Goal: Check status

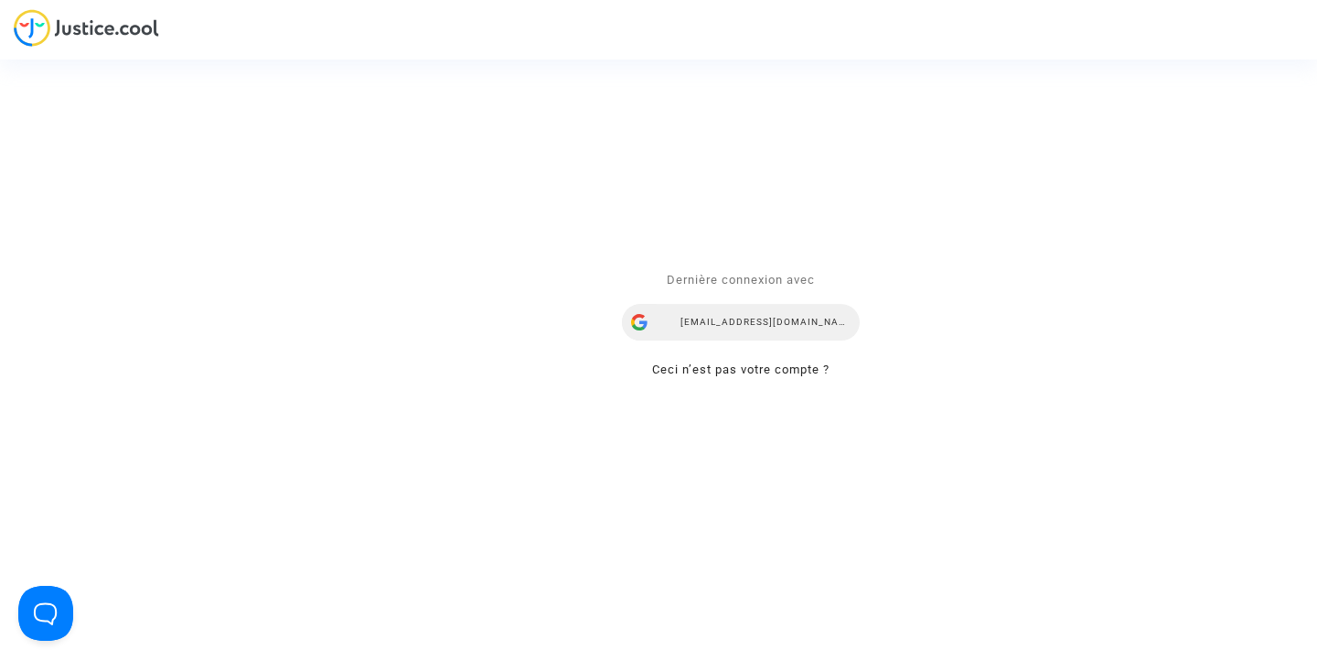
click at [705, 332] on div "[EMAIL_ADDRESS][DOMAIN_NAME]" at bounding box center [741, 323] width 238 height 37
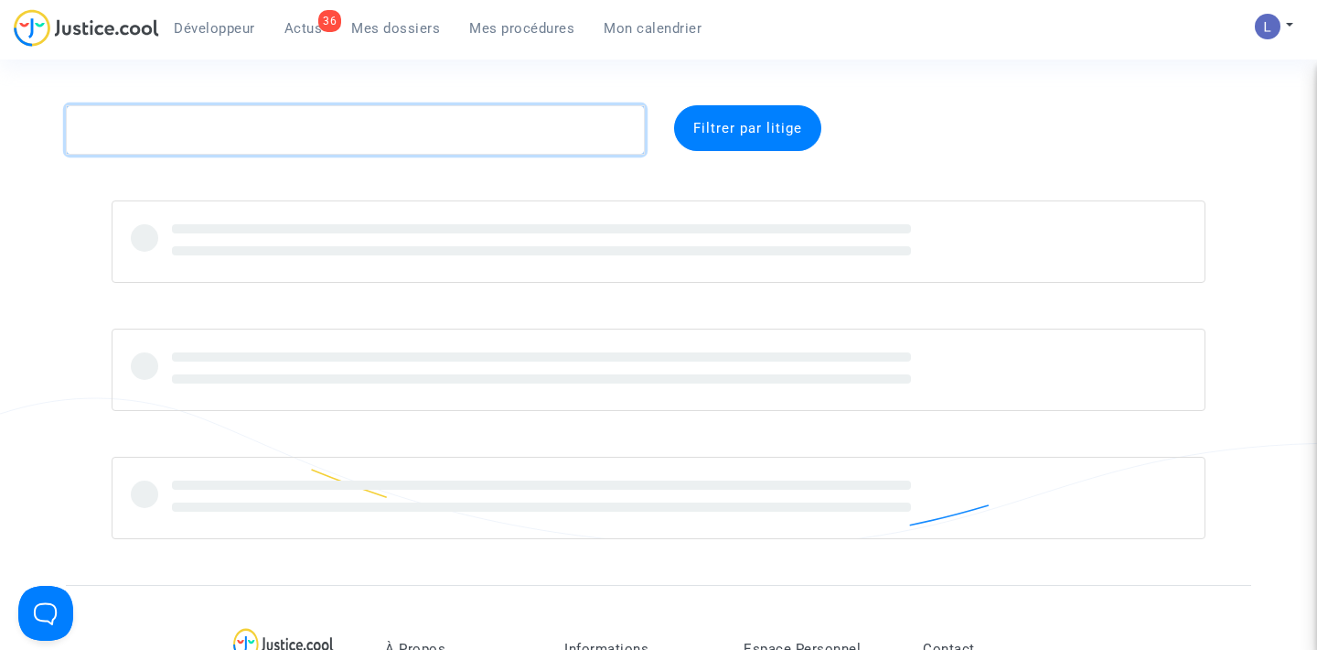
click at [215, 124] on textarea at bounding box center [355, 129] width 579 height 49
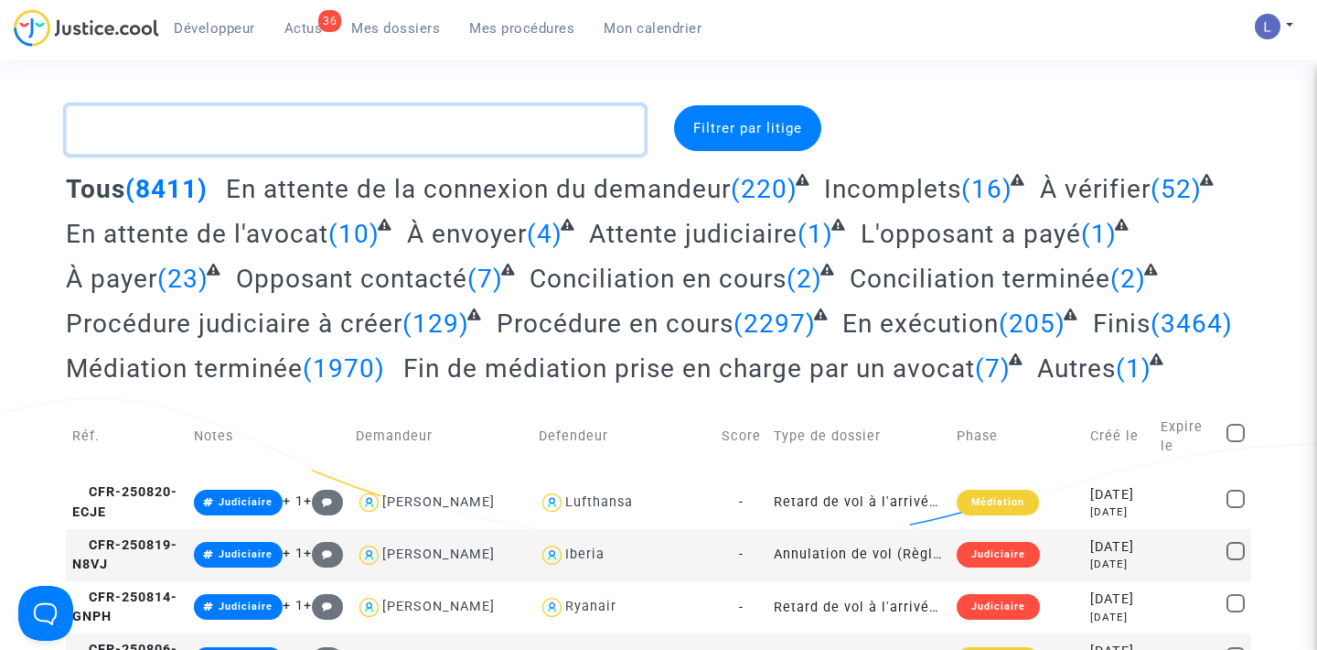
paste textarea "CFR-200115-9AVR"
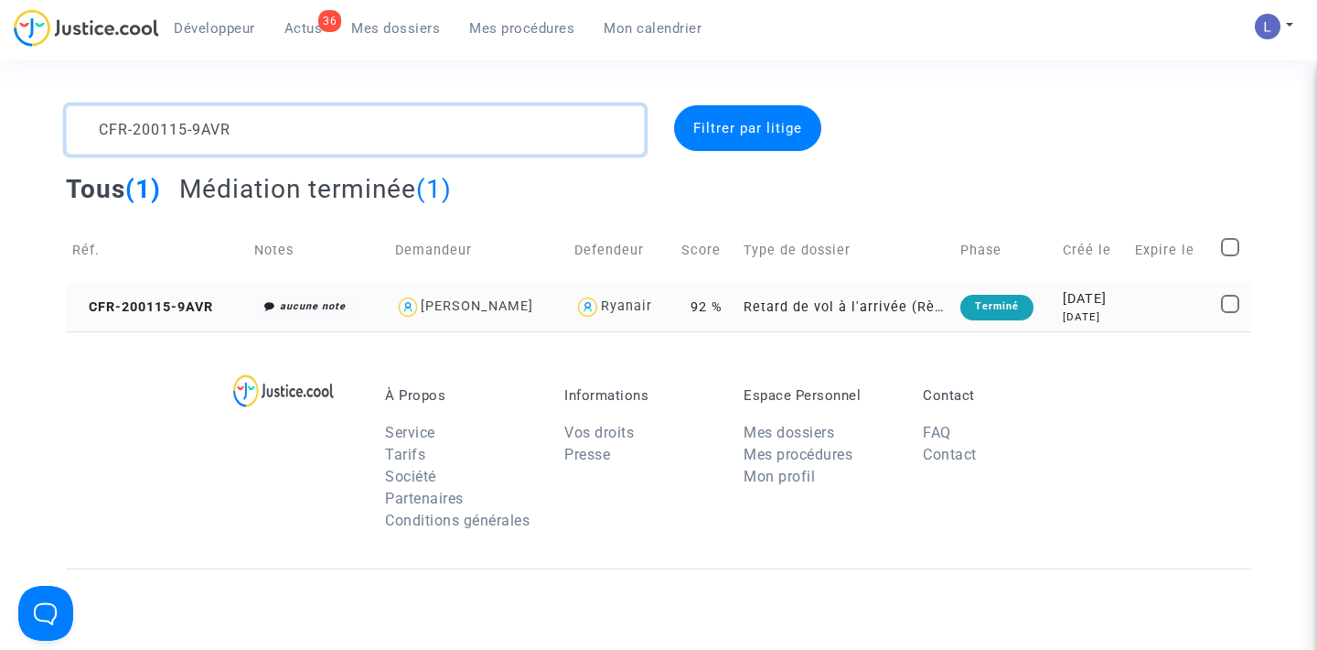
type textarea "CFR-200115-9AVR"
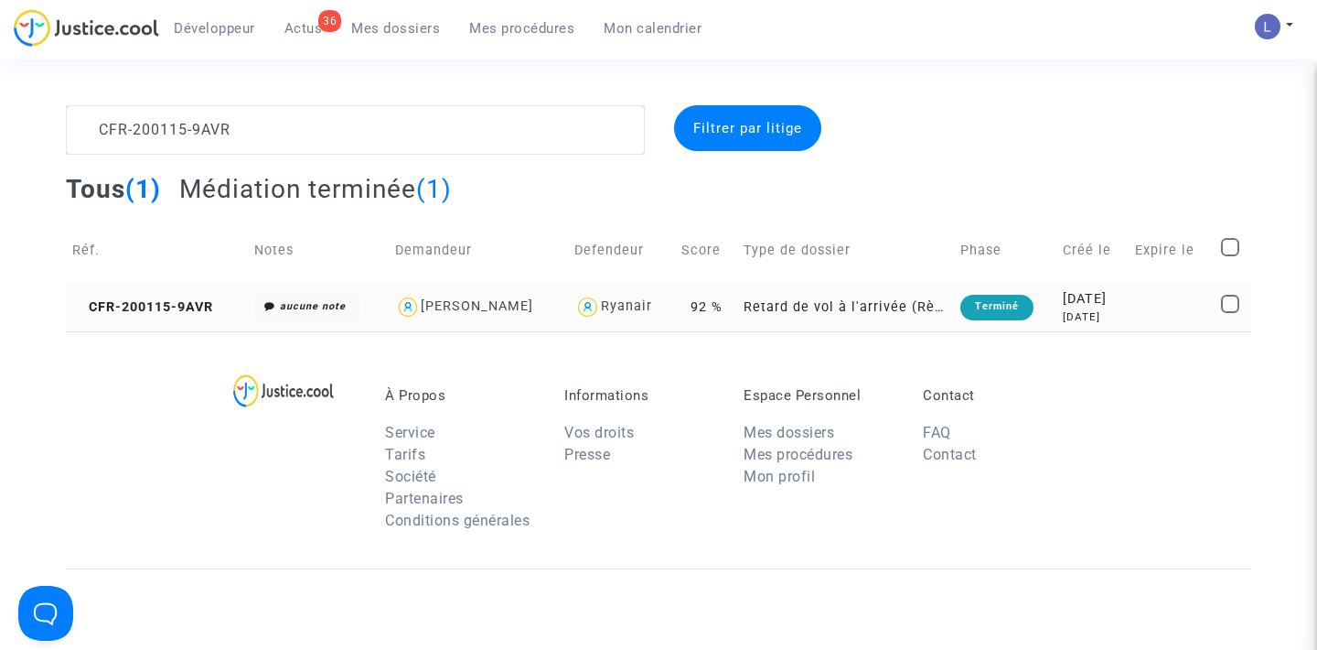
click at [108, 325] on td "CFR-200115-9AVR" at bounding box center [157, 307] width 182 height 48
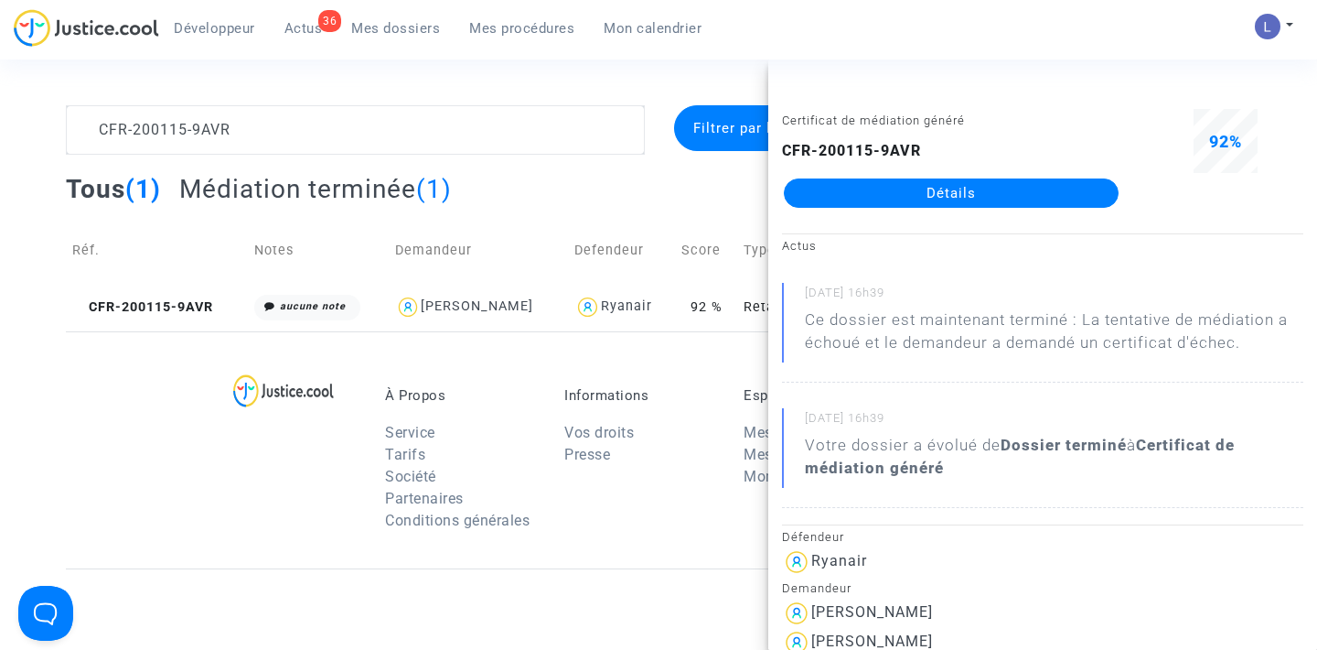
click at [958, 203] on link "Détails" at bounding box center [951, 192] width 335 height 29
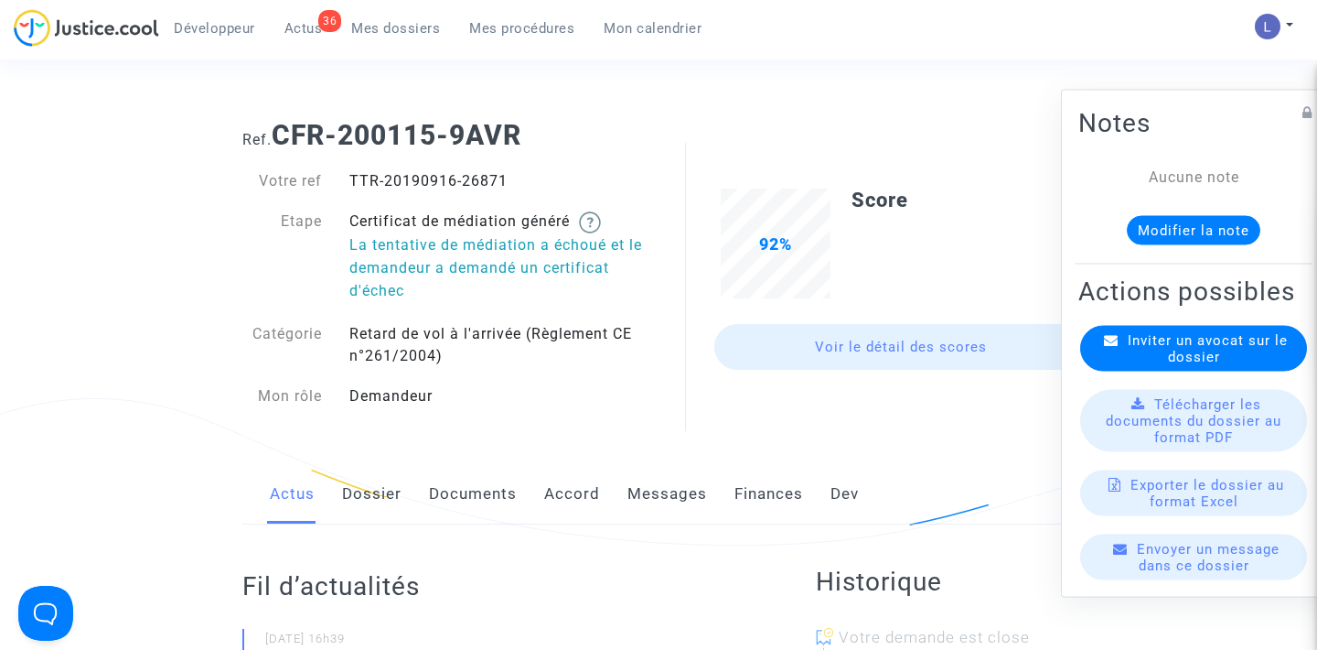
click at [660, 489] on link "Messages" at bounding box center [668, 494] width 80 height 60
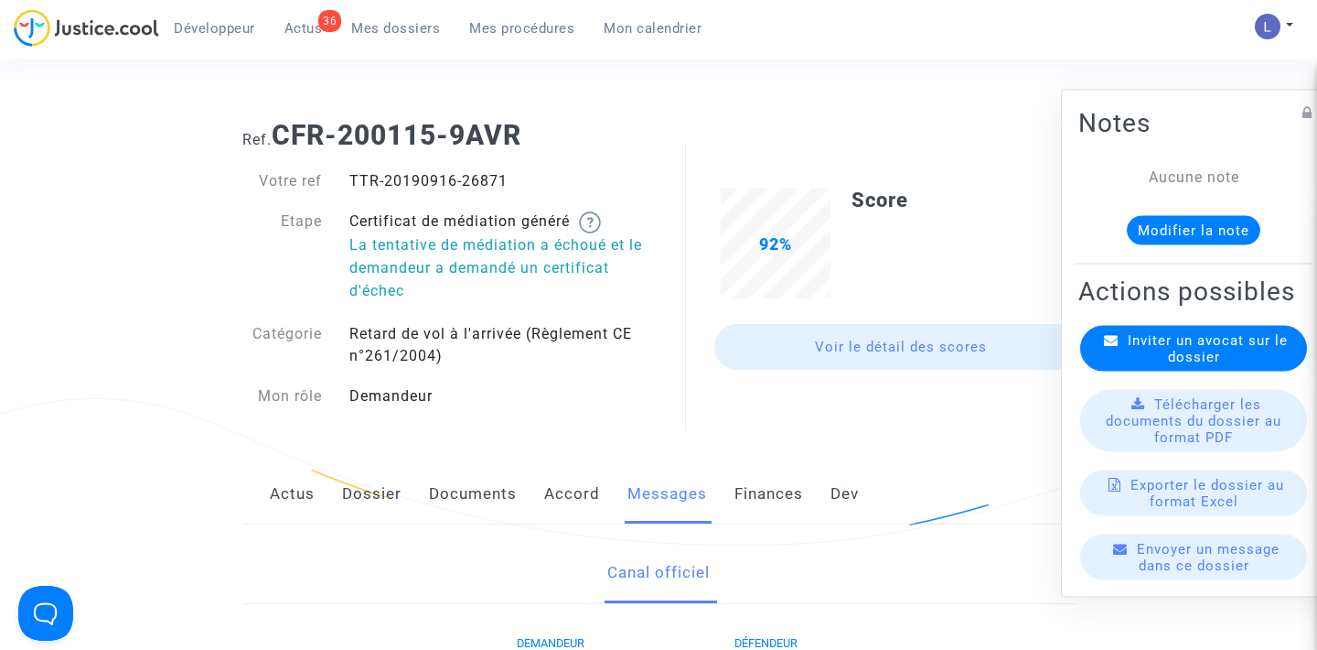
click at [295, 34] on span "Actus" at bounding box center [304, 28] width 38 height 16
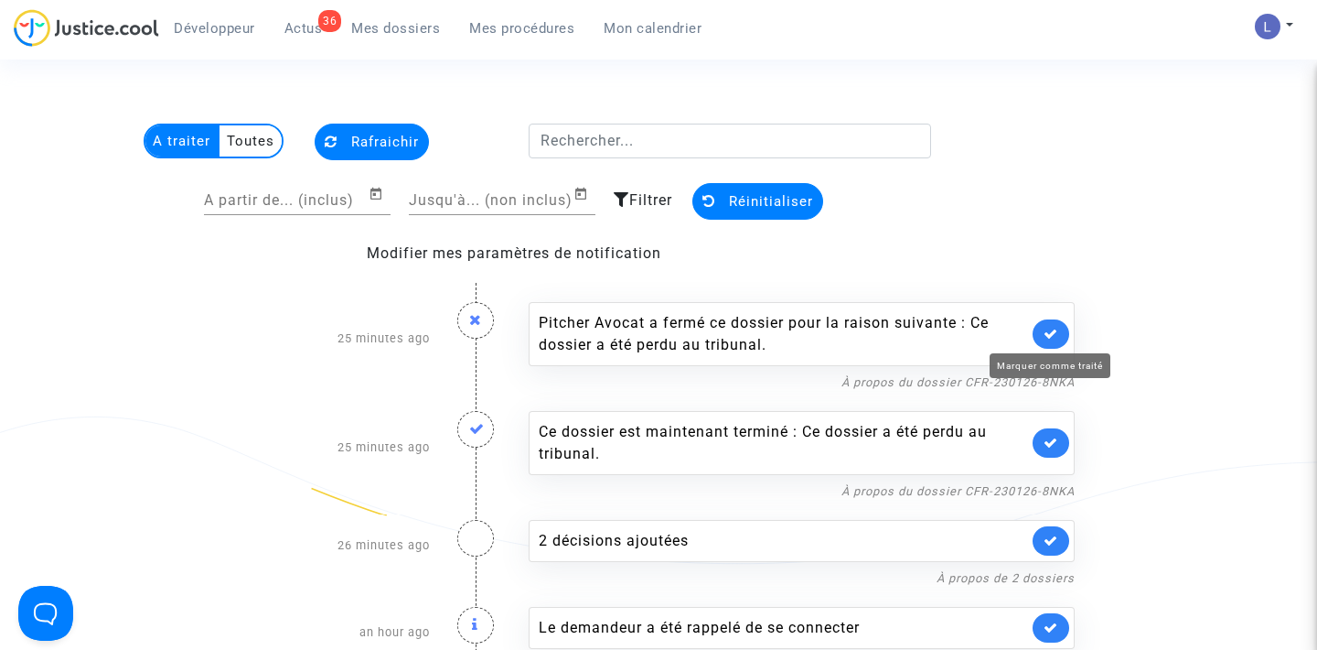
click at [1053, 331] on icon at bounding box center [1051, 334] width 15 height 14
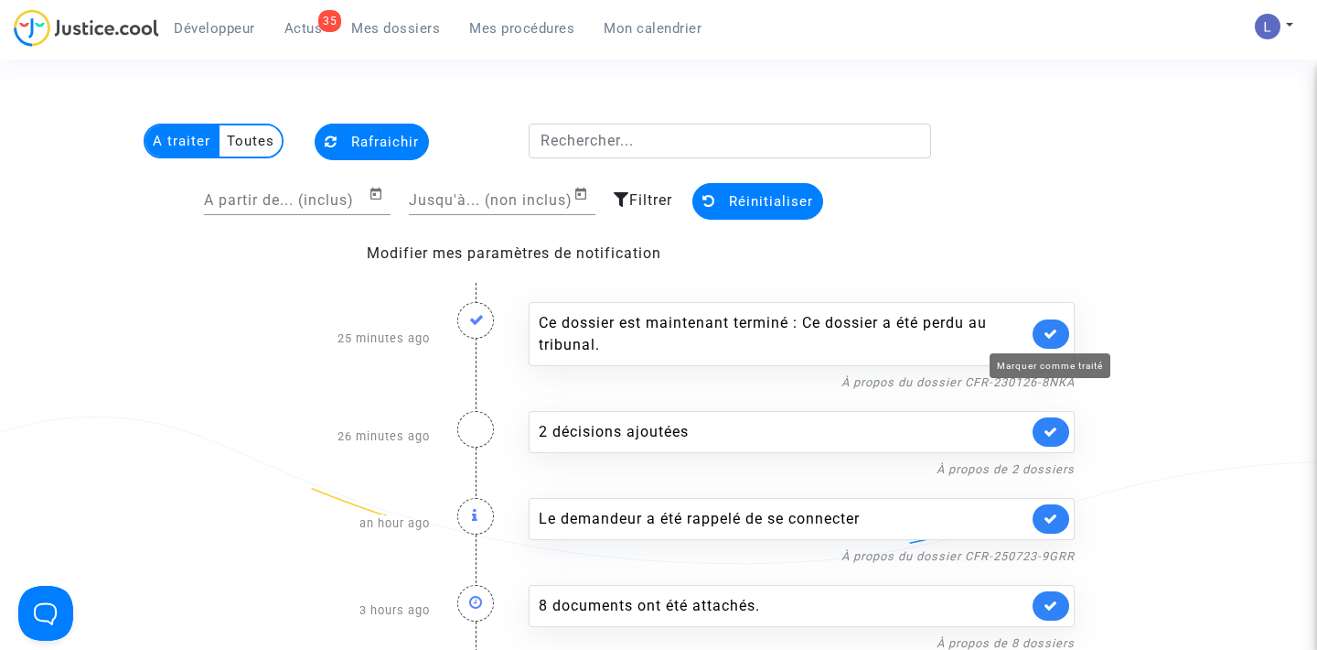
click at [1053, 331] on icon at bounding box center [1051, 334] width 15 height 14
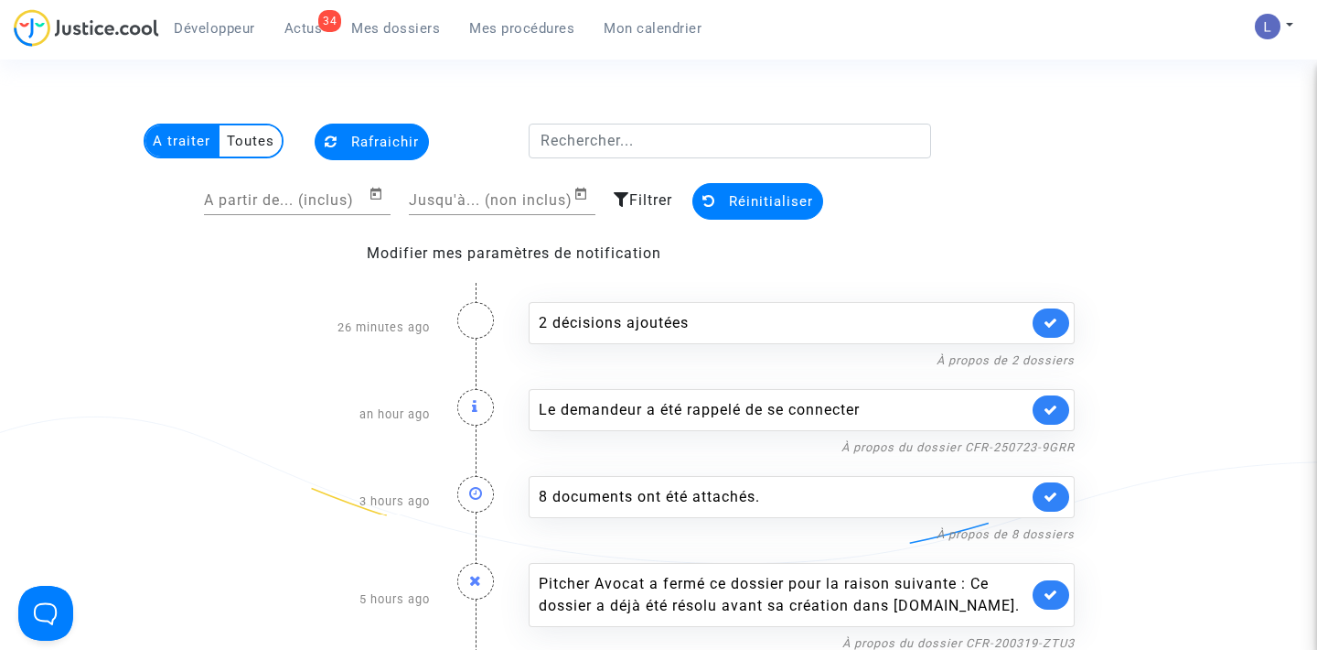
click at [1053, 331] on link at bounding box center [1051, 322] width 37 height 29
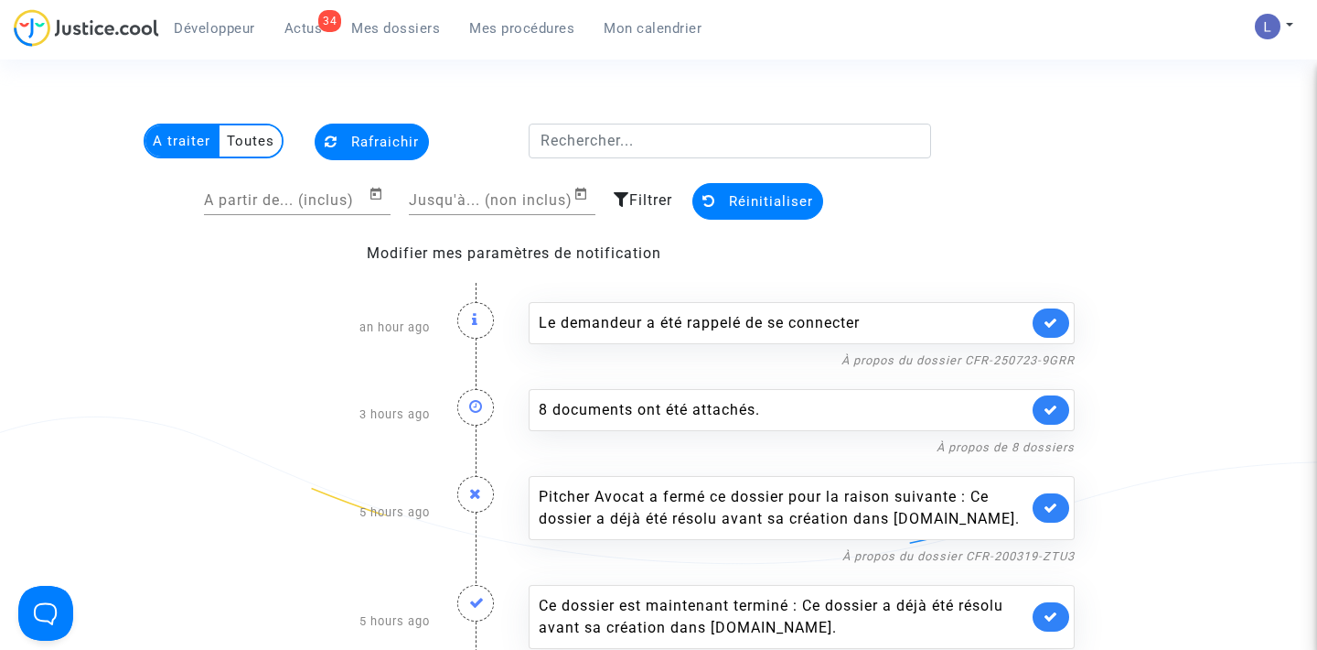
click at [1053, 331] on link at bounding box center [1051, 322] width 37 height 29
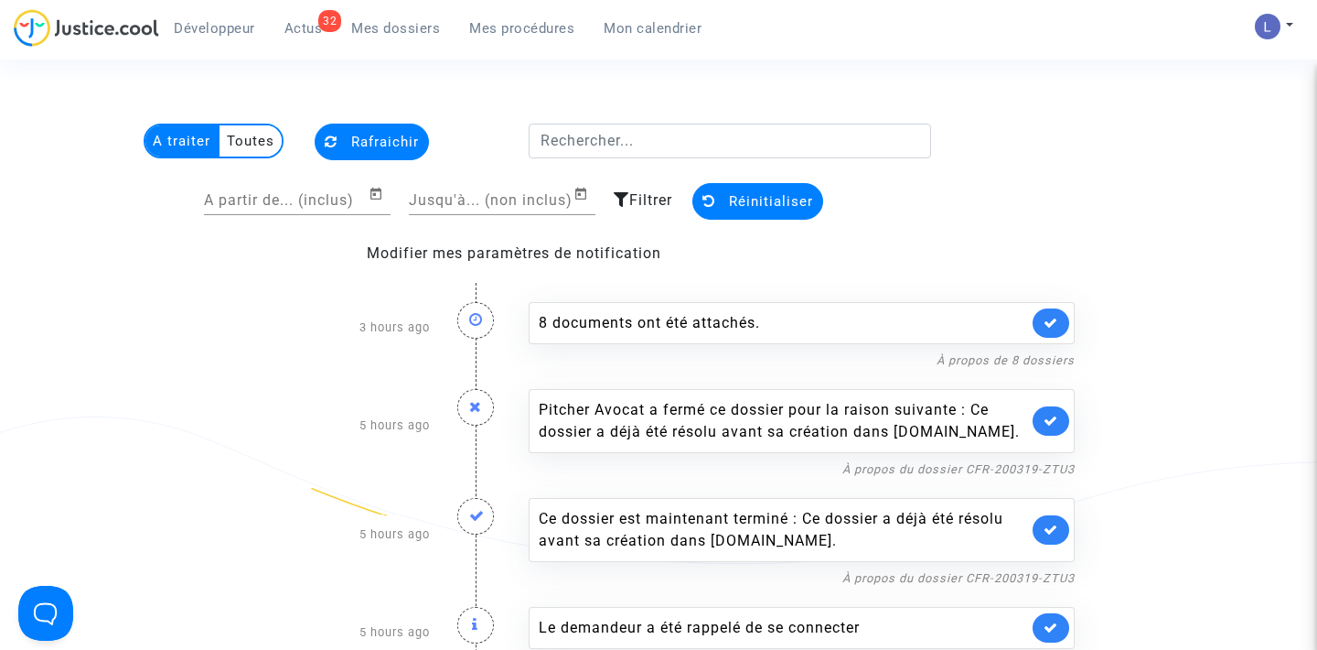
click at [1053, 331] on link at bounding box center [1051, 322] width 37 height 29
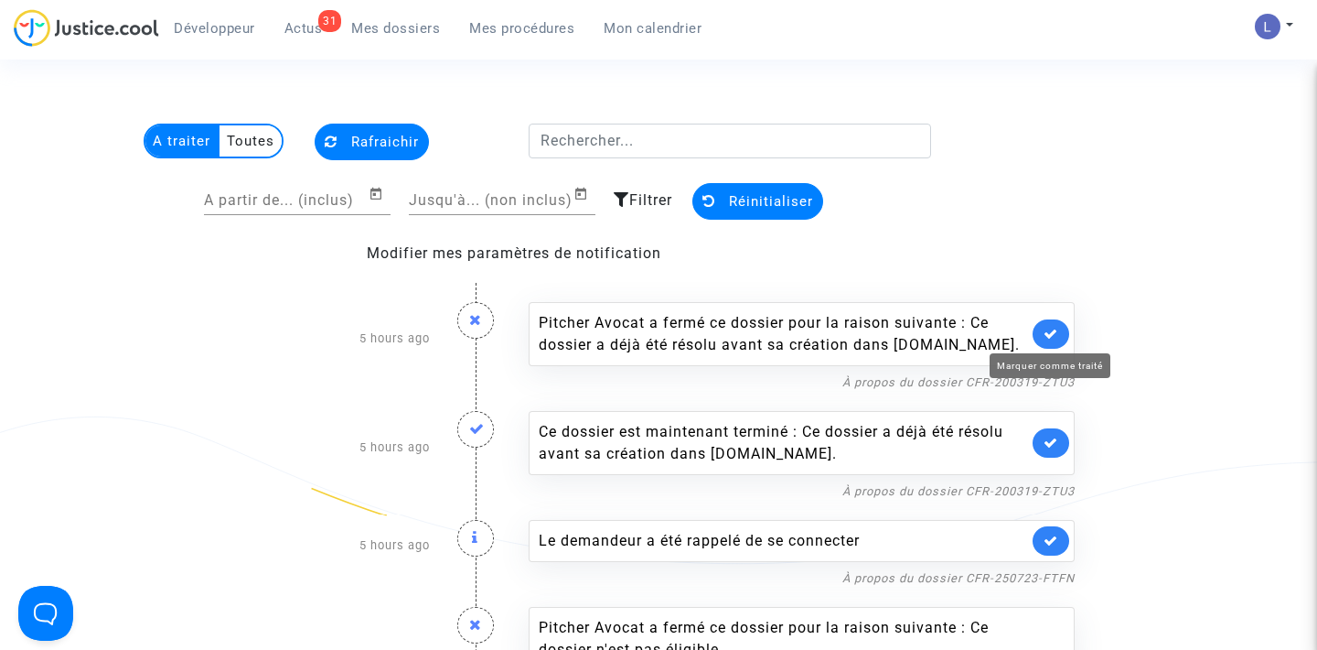
click at [1053, 331] on icon at bounding box center [1051, 334] width 15 height 14
click at [1053, 435] on icon at bounding box center [1051, 442] width 15 height 14
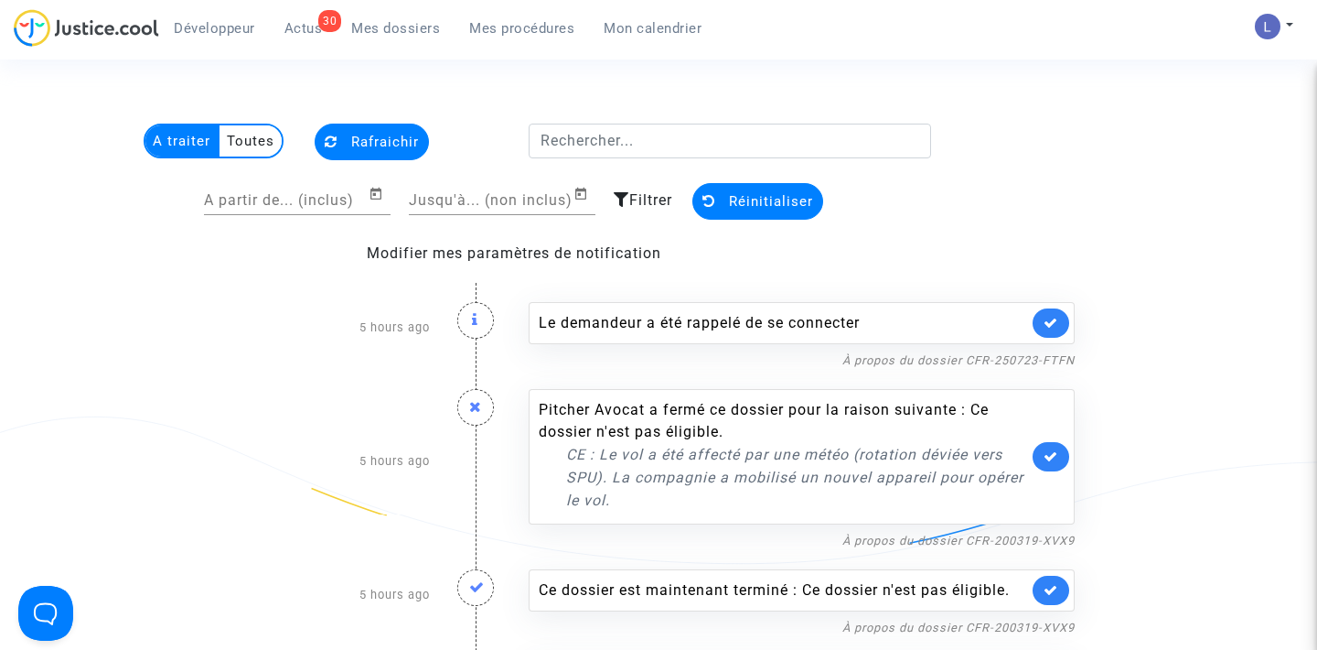
click at [1053, 331] on link at bounding box center [1051, 322] width 37 height 29
click at [1053, 389] on div "Pitcher Avocat a fermé ce dossier pour la raison suivante : Ce dossier n'est pa…" at bounding box center [802, 456] width 546 height 135
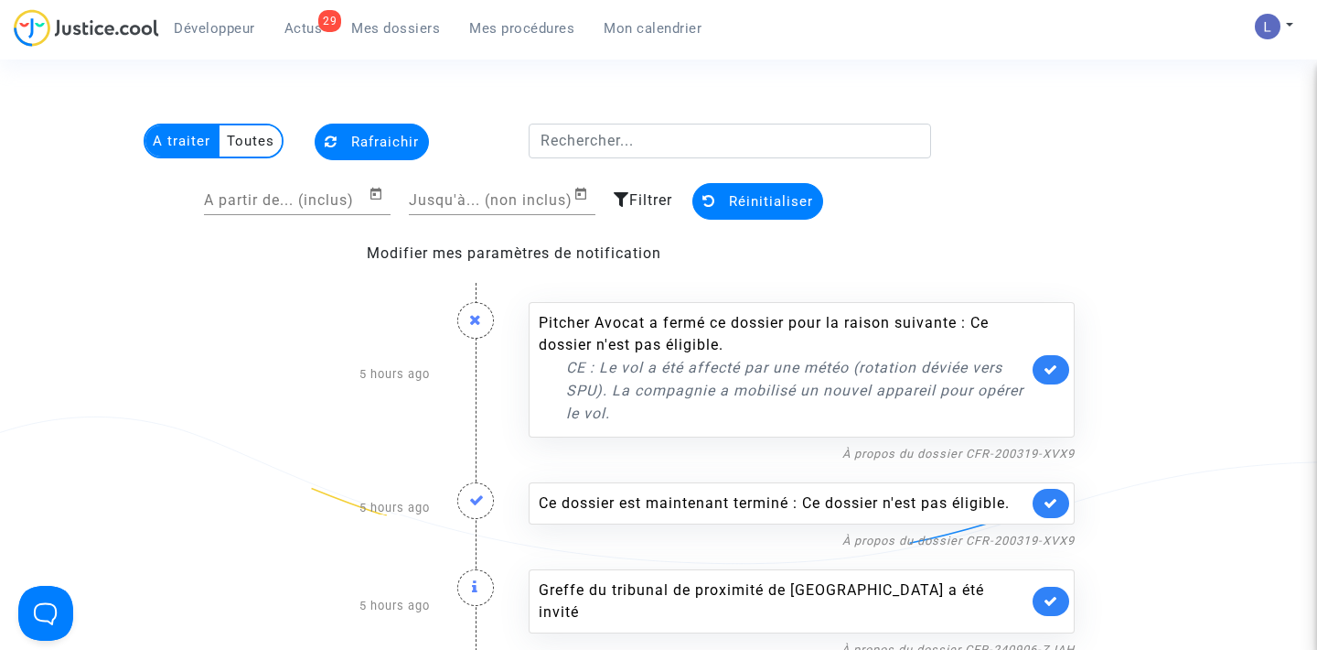
click at [1053, 331] on div "Pitcher Avocat a fermé ce dossier pour la raison suivante : Ce dossier n'est pa…" at bounding box center [802, 369] width 546 height 135
click at [1061, 368] on link at bounding box center [1051, 369] width 37 height 29
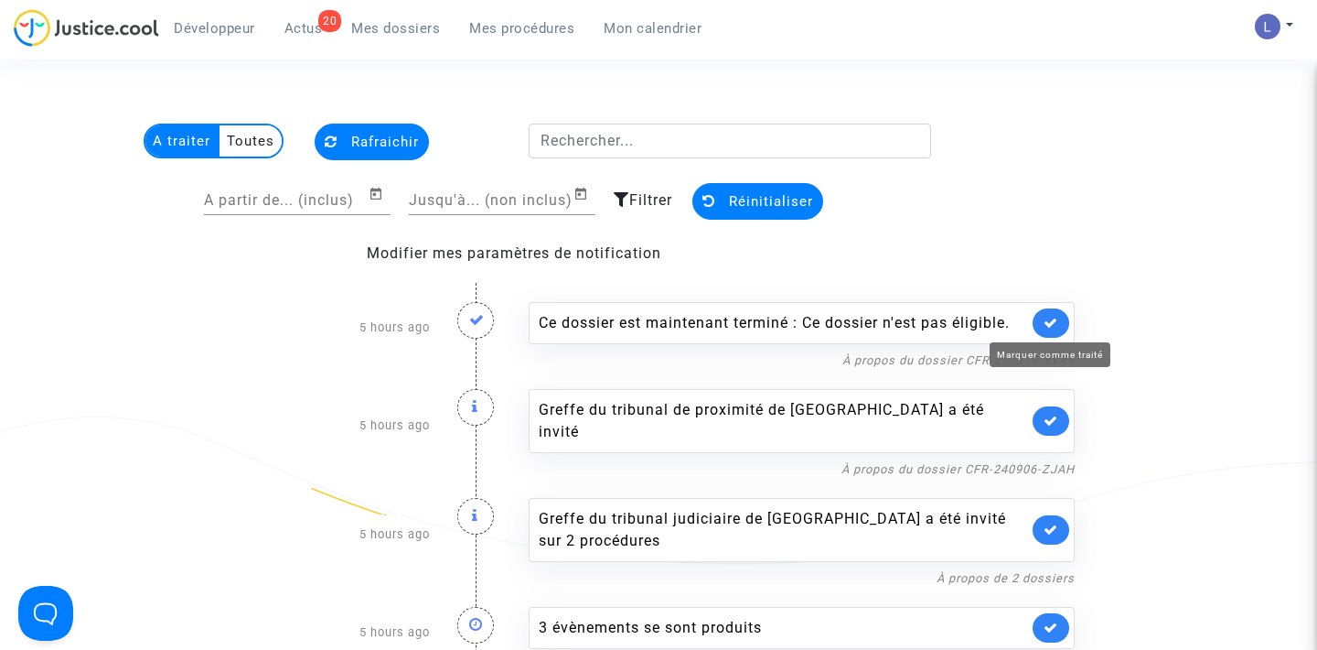
click at [1050, 327] on icon at bounding box center [1051, 323] width 15 height 14
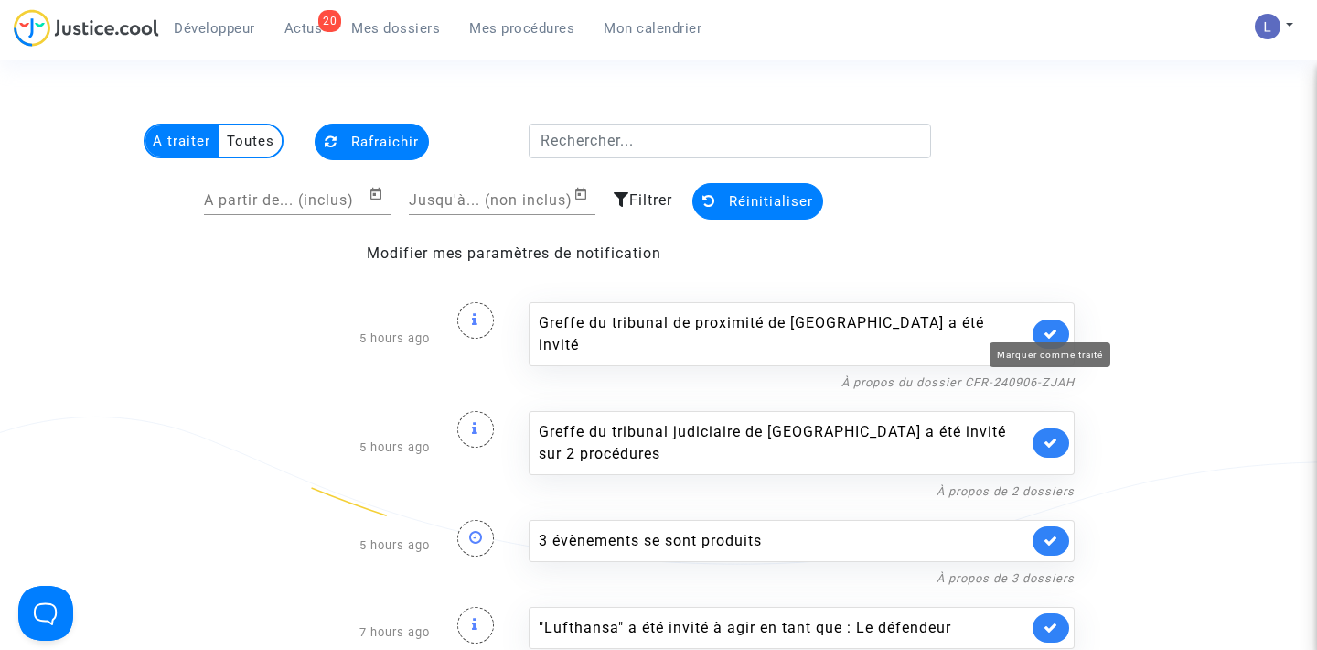
click at [1050, 327] on icon at bounding box center [1051, 334] width 15 height 14
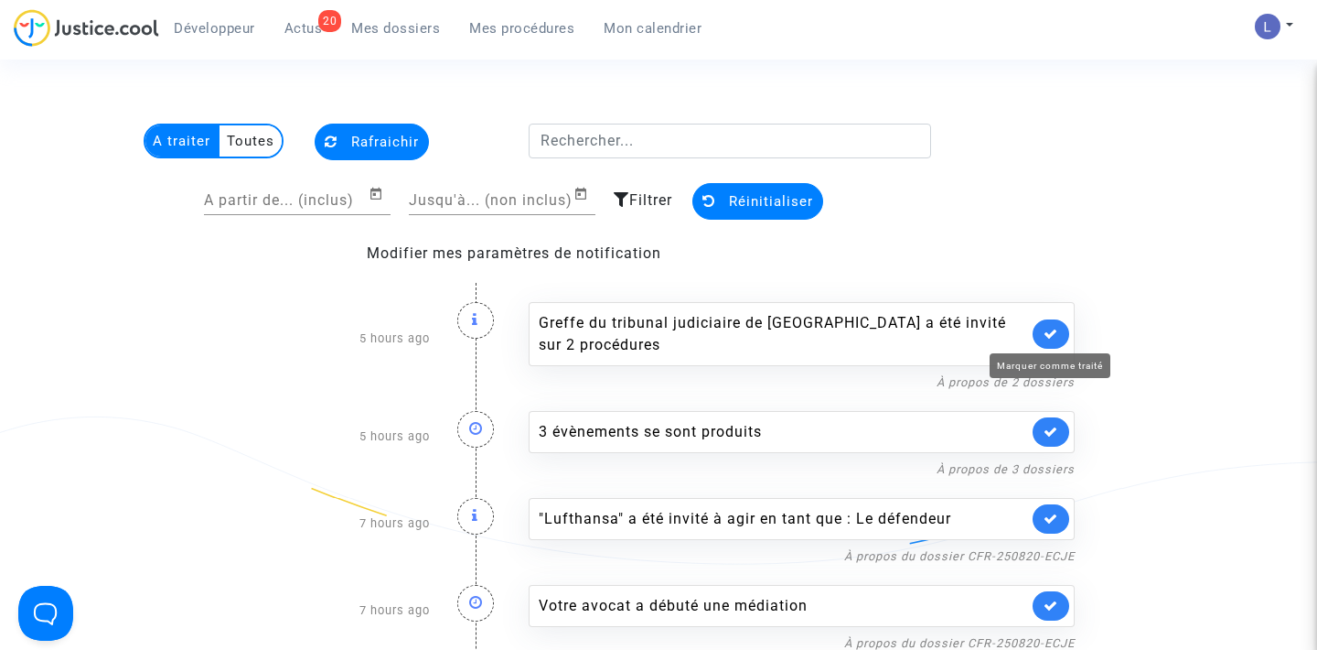
click at [1050, 327] on icon at bounding box center [1051, 334] width 15 height 14
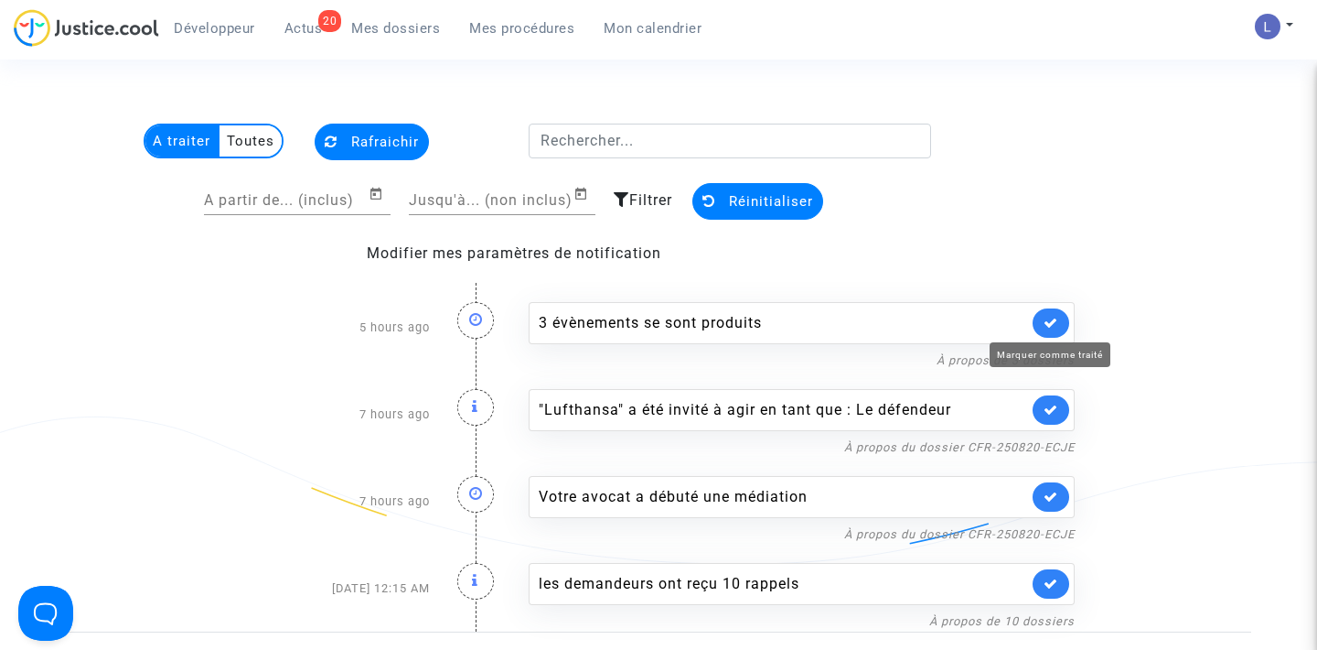
click at [1050, 327] on icon at bounding box center [1051, 323] width 15 height 14
click at [1050, 403] on icon at bounding box center [1051, 410] width 15 height 14
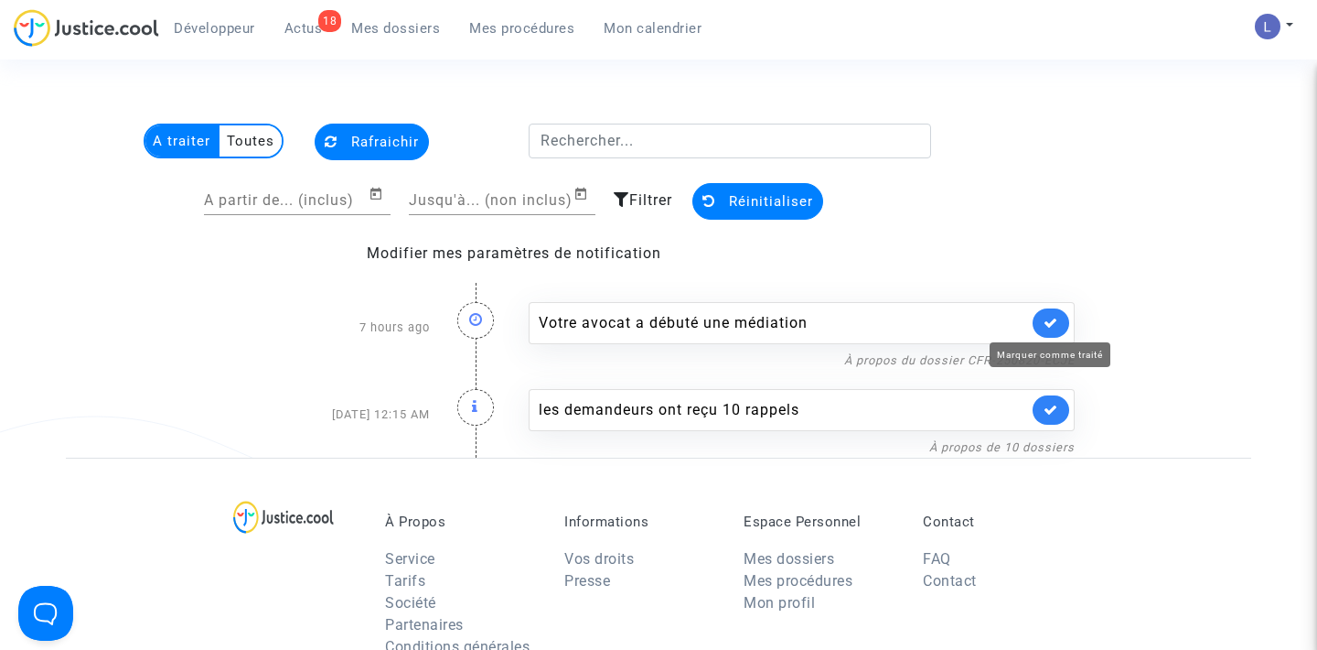
click at [1050, 327] on icon at bounding box center [1051, 323] width 15 height 14
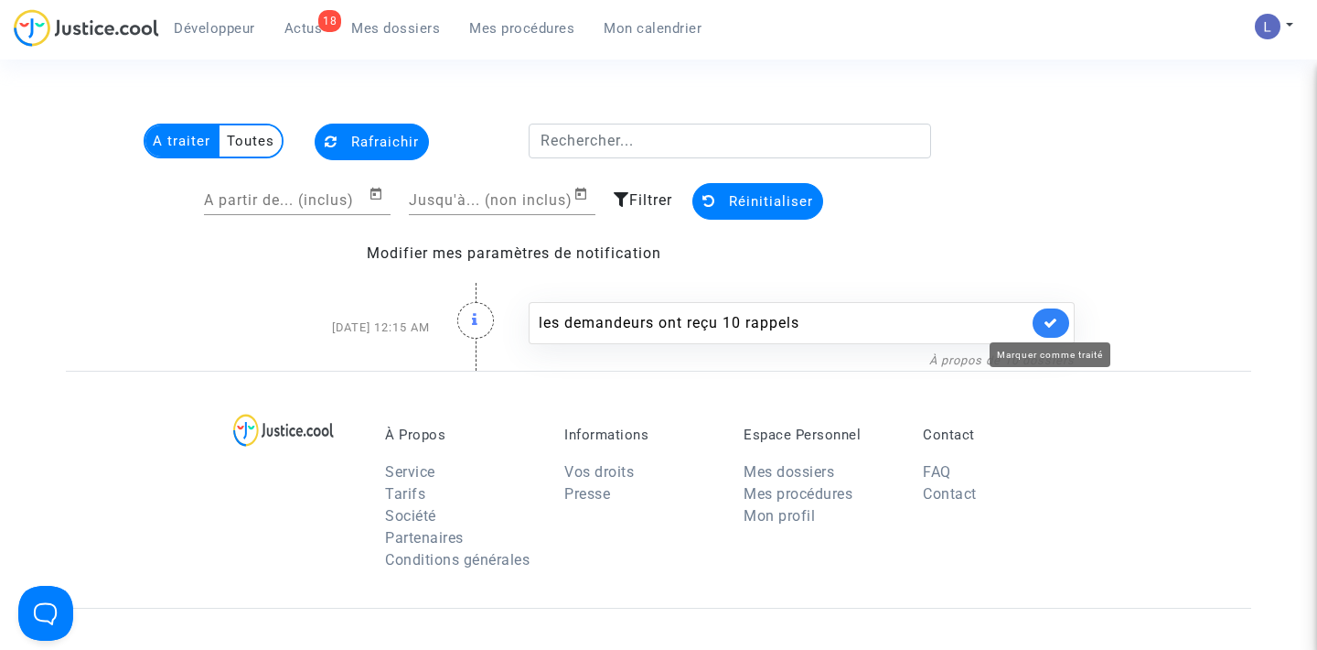
click at [1050, 327] on icon at bounding box center [1051, 323] width 15 height 14
